Goal: Task Accomplishment & Management: Manage account settings

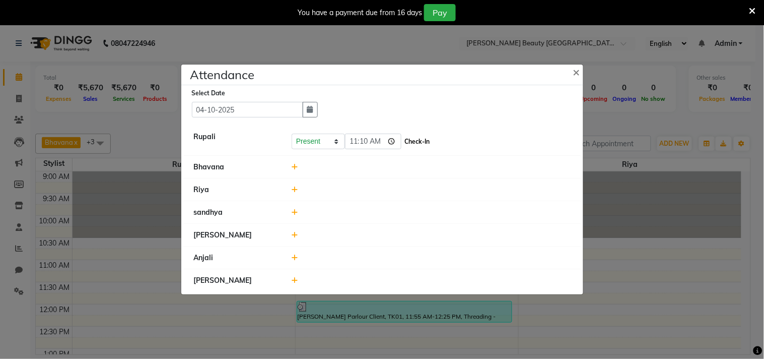
click at [409, 141] on button "Check-In" at bounding box center [417, 141] width 30 height 14
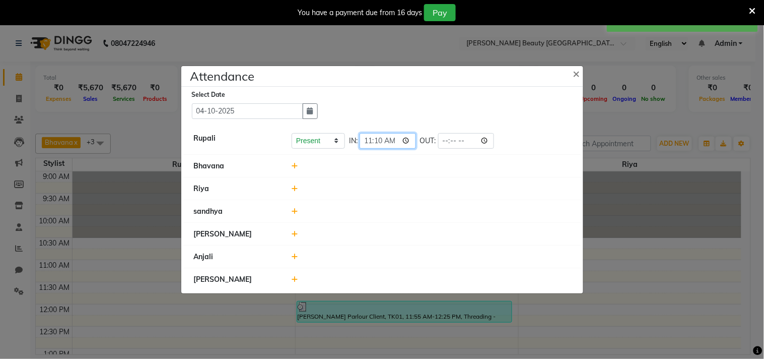
click at [394, 141] on input "11:10" at bounding box center [388, 141] width 56 height 16
type input "10:17"
click at [469, 192] on div at bounding box center [431, 188] width 294 height 11
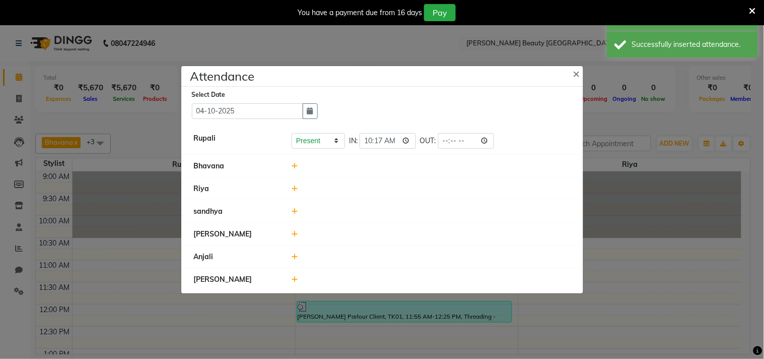
click at [296, 164] on icon at bounding box center [295, 165] width 7 height 7
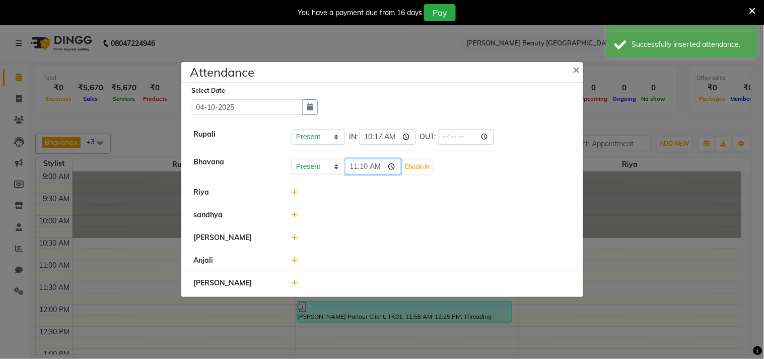
click at [389, 165] on input "11:10" at bounding box center [373, 167] width 56 height 16
click at [402, 165] on button "Check-In" at bounding box center [417, 167] width 30 height 14
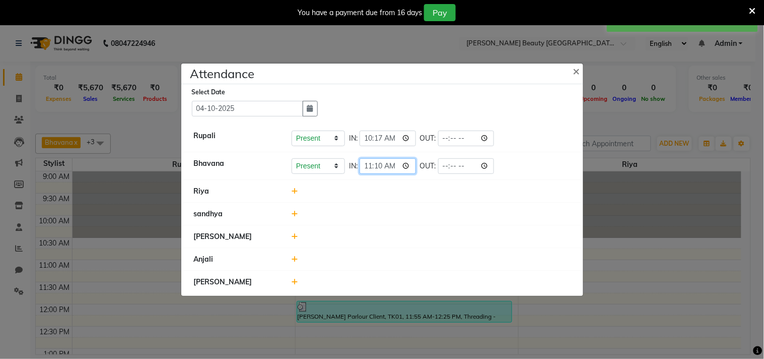
click at [395, 165] on input "11:10" at bounding box center [388, 166] width 56 height 16
type input "10:37"
click at [490, 212] on div at bounding box center [431, 213] width 294 height 11
click at [296, 283] on icon at bounding box center [295, 281] width 7 height 7
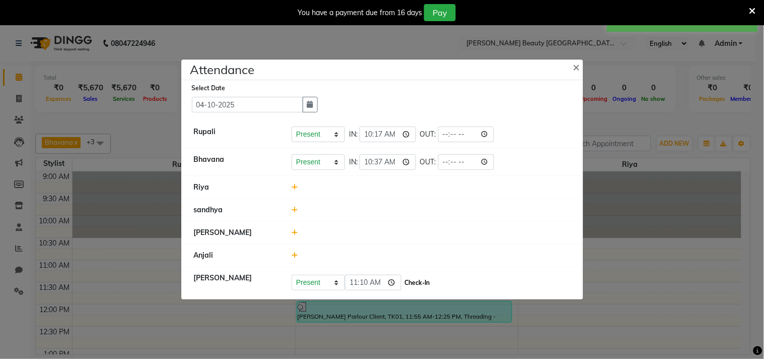
click at [402, 283] on button "Check-In" at bounding box center [417, 282] width 30 height 14
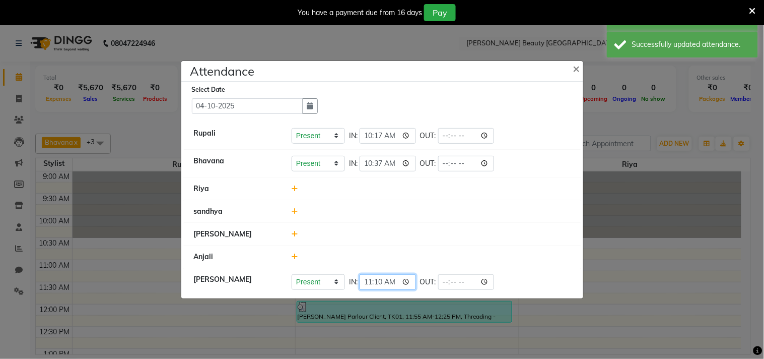
click at [395, 280] on input "11:10" at bounding box center [388, 282] width 56 height 16
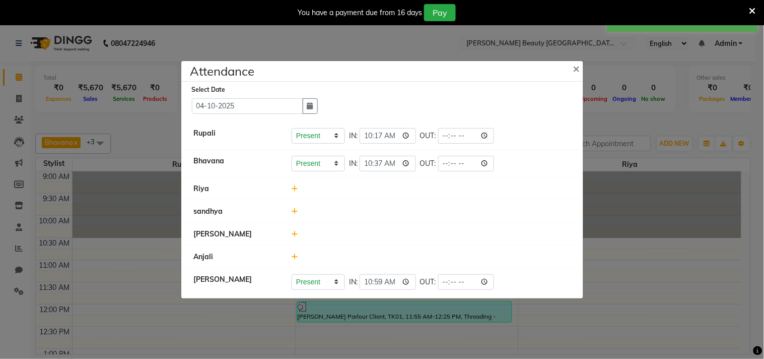
type input "10:59"
click at [475, 232] on div at bounding box center [431, 234] width 294 height 11
click at [636, 62] on ngb-modal-window "Attendance × Select Date [DATE] [PERSON_NAME] Present Absent Late Half Day Week…" at bounding box center [382, 179] width 764 height 359
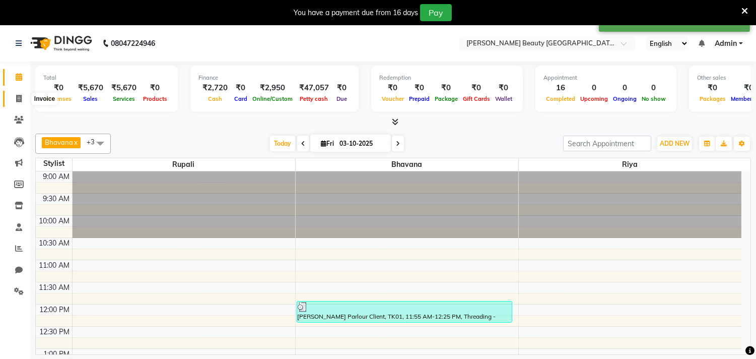
click at [22, 94] on span at bounding box center [19, 99] width 18 height 12
select select "8620"
select select "service"
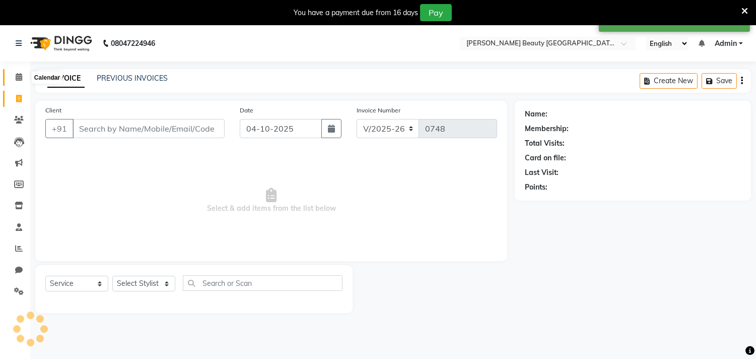
click at [26, 78] on span at bounding box center [19, 78] width 18 height 12
